Goal: Register for event/course

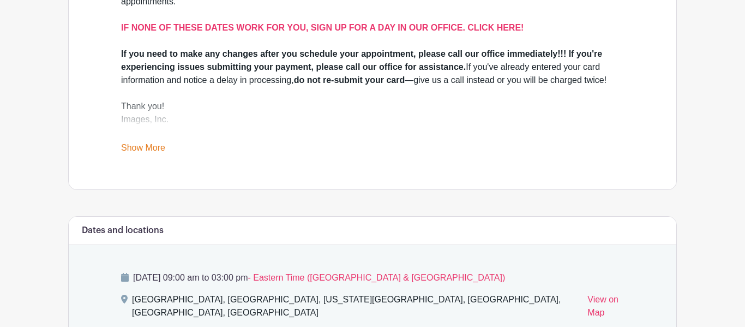
scroll to position [401, 0]
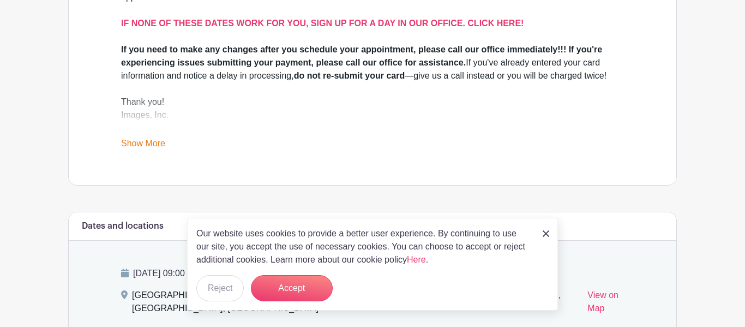
click at [293, 154] on div "Congratulations Class of 2026! It is time to take your senior yearbook pictures…" at bounding box center [372, 41] width 555 height 287
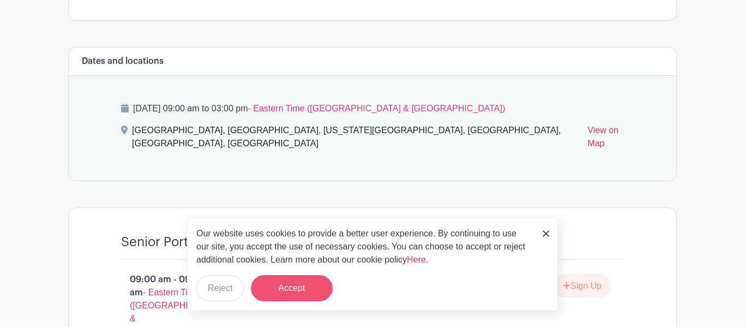
scroll to position [576, 0]
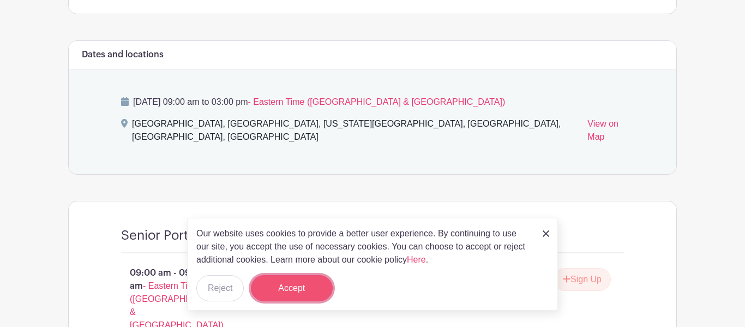
click at [299, 294] on button "Accept" at bounding box center [292, 288] width 82 height 26
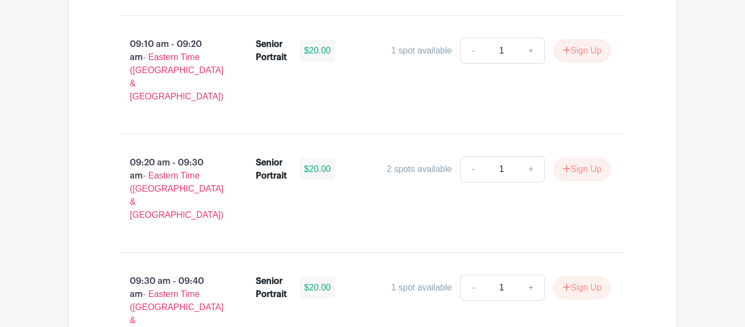
scroll to position [945, 0]
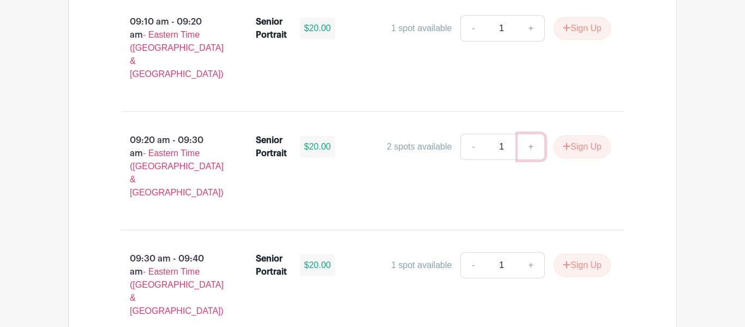
click at [527, 134] on link "+" at bounding box center [531, 147] width 27 height 26
click at [467, 134] on link "-" at bounding box center [473, 147] width 25 height 26
click at [531, 134] on link "+" at bounding box center [531, 147] width 27 height 26
type input "2"
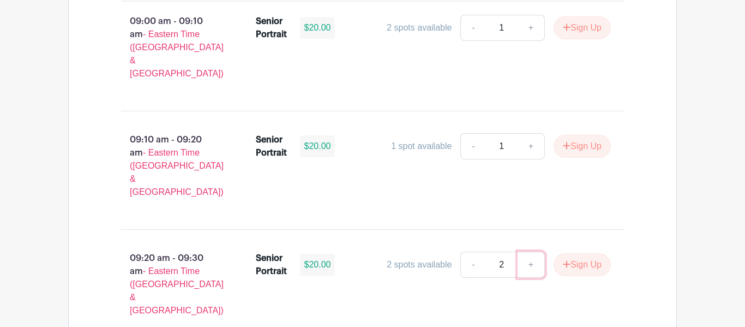
scroll to position [829, 0]
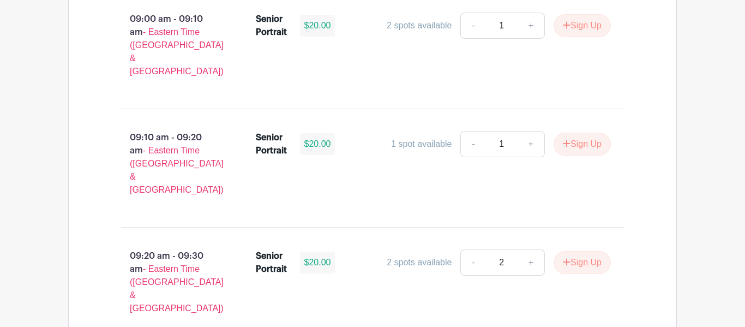
click at [457, 140] on div "Senior Portrait $20.00 1 spot available - 1 + Sign Up" at bounding box center [440, 168] width 404 height 83
click at [418, 256] on div "2 spots available" at bounding box center [419, 262] width 65 height 13
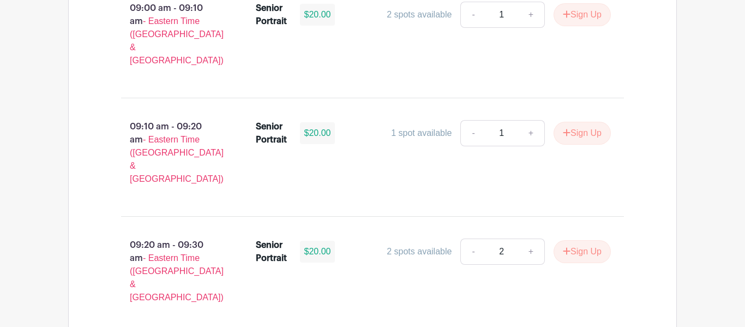
scroll to position [841, 0]
click at [569, 239] on button "Sign Up" at bounding box center [582, 250] width 57 height 23
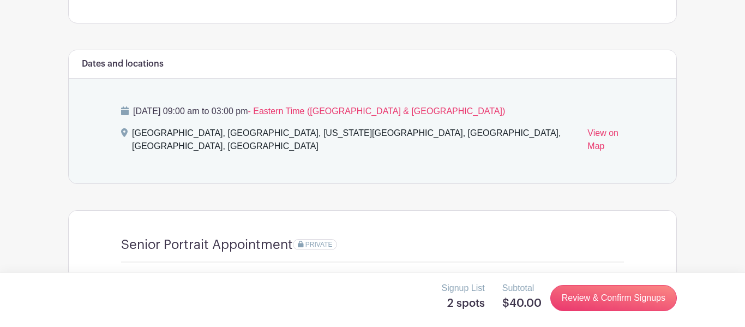
scroll to position [566, 0]
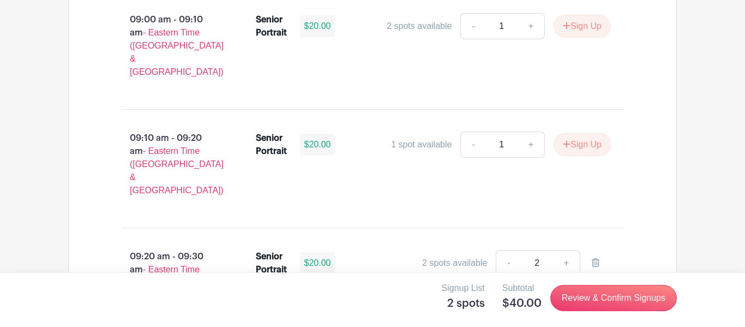
scroll to position [828, 0]
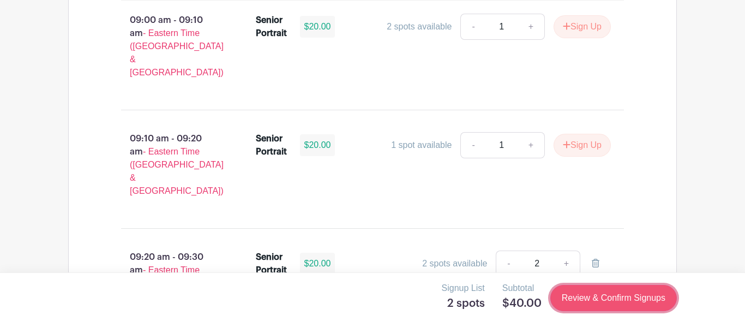
click at [617, 302] on link "Review & Confirm Signups" at bounding box center [614, 298] width 127 height 26
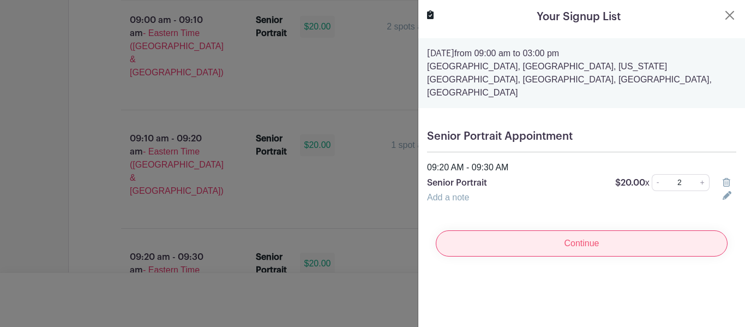
click at [594, 230] on input "Continue" at bounding box center [582, 243] width 292 height 26
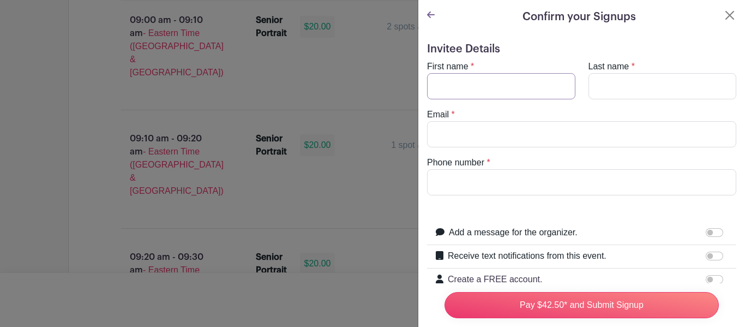
click at [507, 90] on input "First name" at bounding box center [501, 86] width 148 height 26
type input "D"
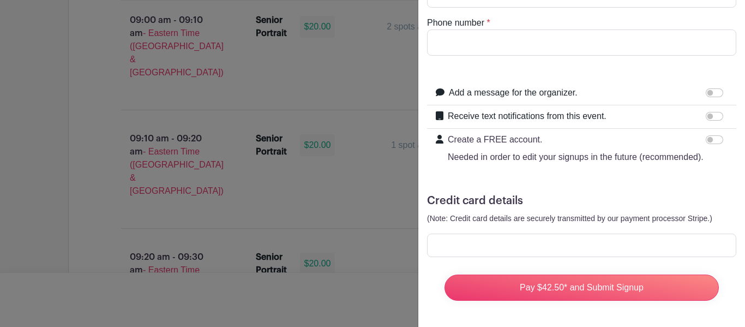
scroll to position [0, 0]
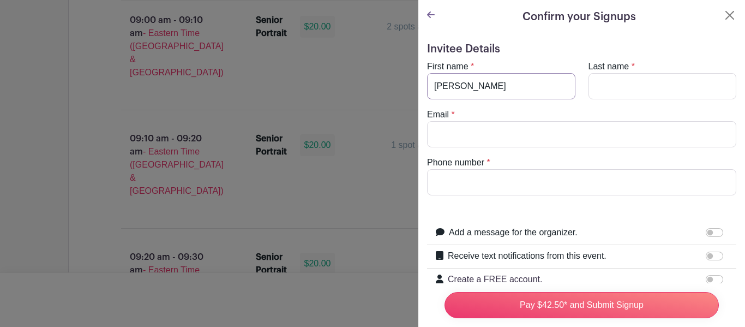
type input "[PERSON_NAME]"
click at [653, 85] on input "Last name" at bounding box center [663, 86] width 148 height 26
type input "[PERSON_NAME]"
click at [535, 133] on input "Email" at bounding box center [581, 134] width 309 height 26
type input "[EMAIL_ADDRESS][DOMAIN_NAME]"
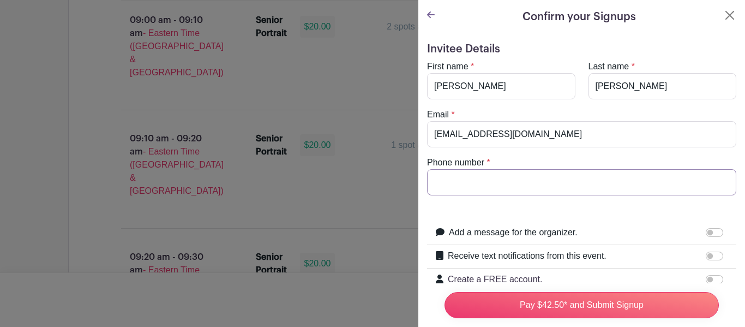
click at [573, 186] on input "Phone number" at bounding box center [581, 182] width 309 height 26
type input "8"
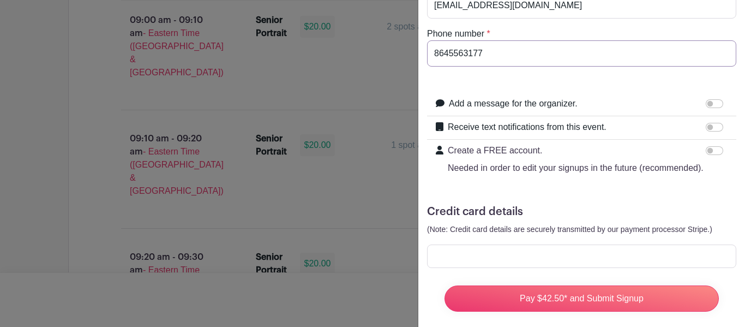
scroll to position [137, 0]
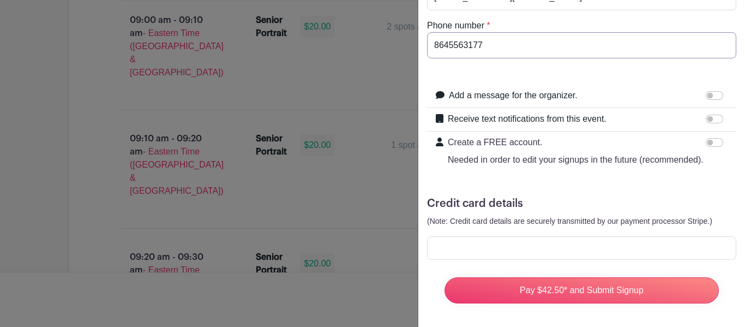
type input "8645563177"
click at [715, 120] on input "Receive text notifications from this event." at bounding box center [714, 119] width 17 height 9
checkbox input "true"
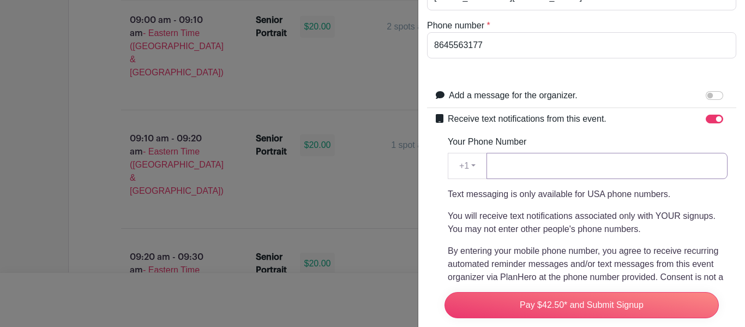
click at [672, 171] on input "Your Phone Number" at bounding box center [607, 166] width 241 height 26
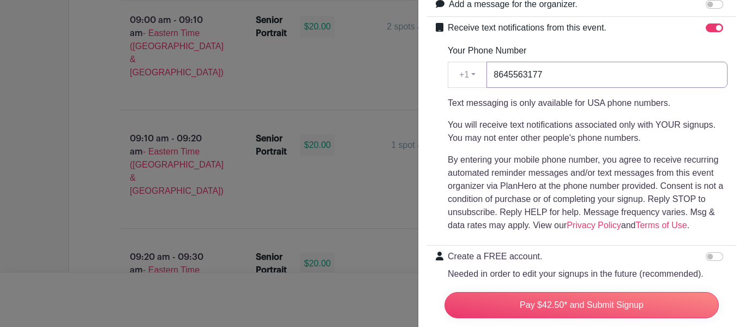
scroll to position [345, 0]
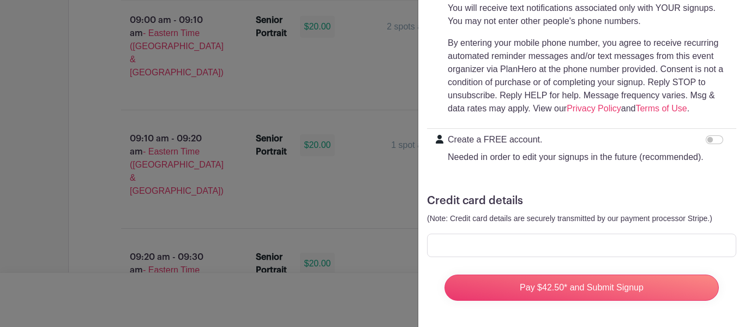
type input "8645563177"
click at [691, 183] on form "Invitee Details First name * [PERSON_NAME] Last name * [PERSON_NAME] Email * [E…" at bounding box center [581, 4] width 309 height 612
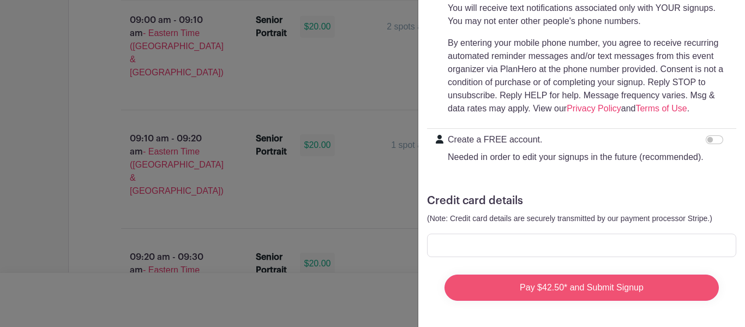
click at [650, 285] on input "Pay $42.50* and Submit Signup" at bounding box center [582, 287] width 274 height 26
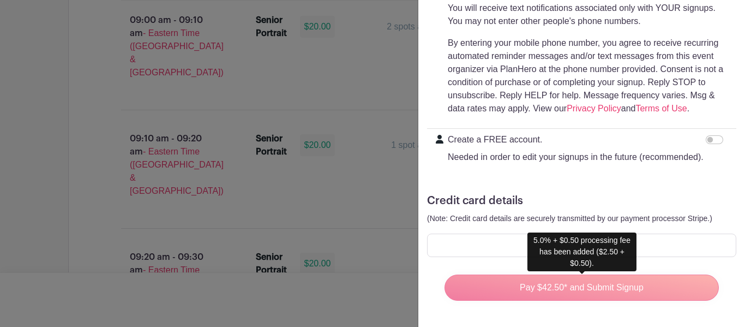
click at [664, 290] on div "Pay $42.50* and Submit Signup" at bounding box center [582, 288] width 292 height 44
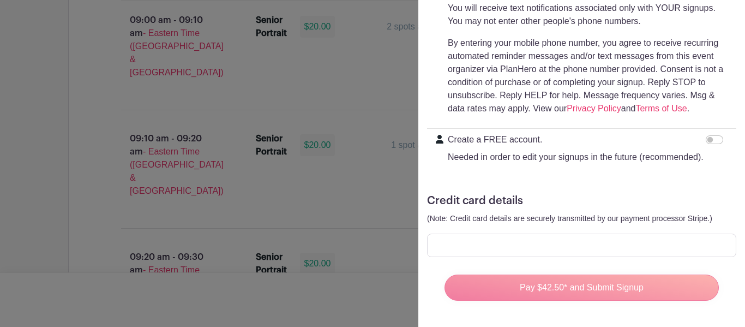
click at [548, 284] on div "Pay $42.50* and Submit Signup" at bounding box center [582, 288] width 292 height 44
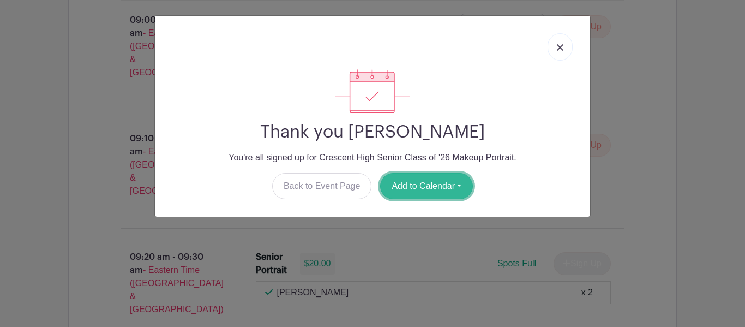
click at [399, 188] on button "Add to Calendar" at bounding box center [426, 186] width 93 height 26
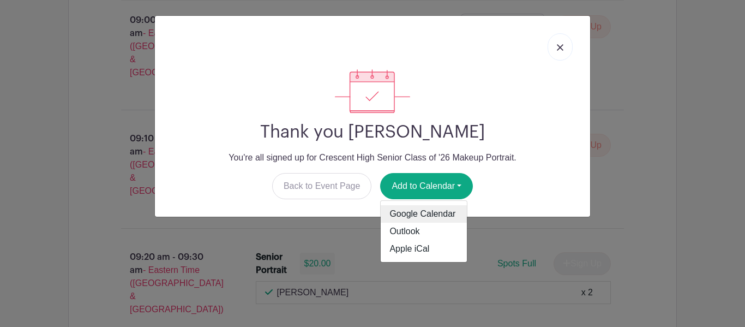
click at [411, 214] on link "Google Calendar" at bounding box center [424, 213] width 86 height 17
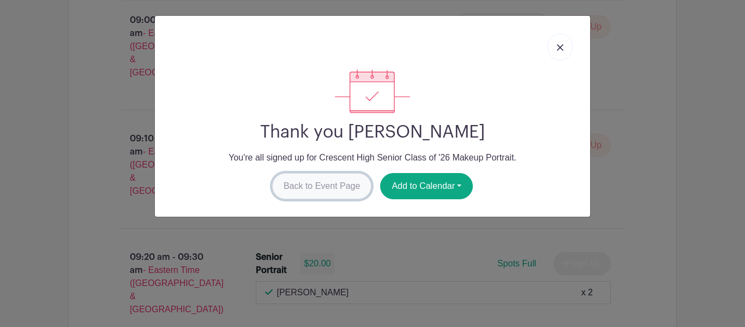
click at [336, 194] on link "Back to Event Page" at bounding box center [322, 186] width 100 height 26
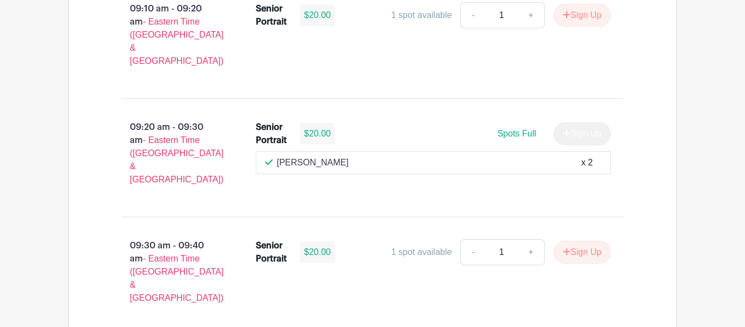
scroll to position [956, 0]
